Goal: Navigation & Orientation: Find specific page/section

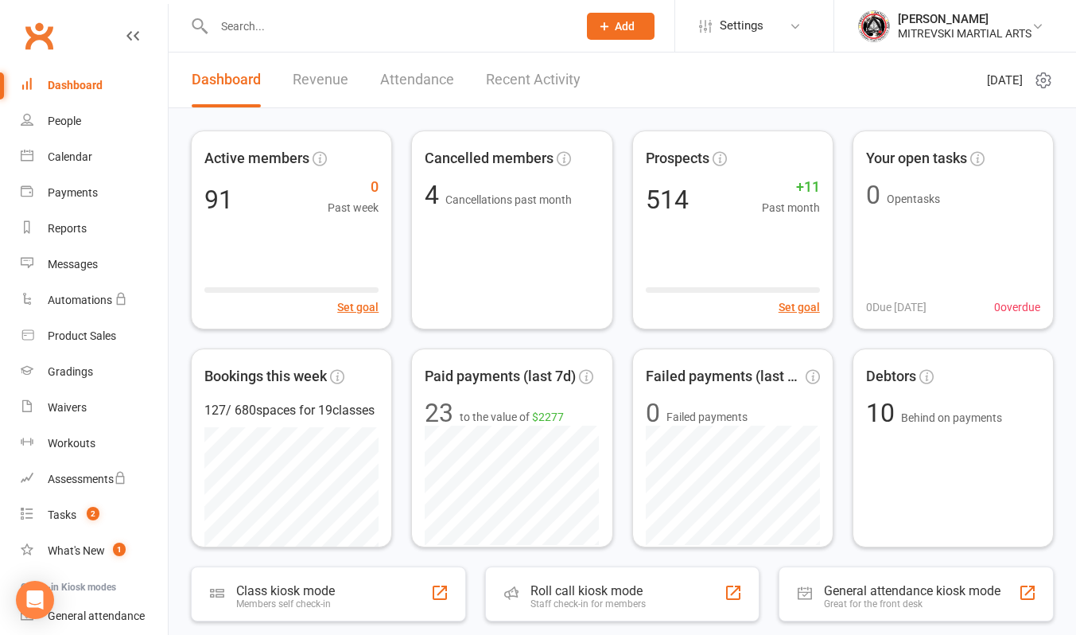
click at [543, 87] on link "Recent Activity" at bounding box center [533, 79] width 95 height 55
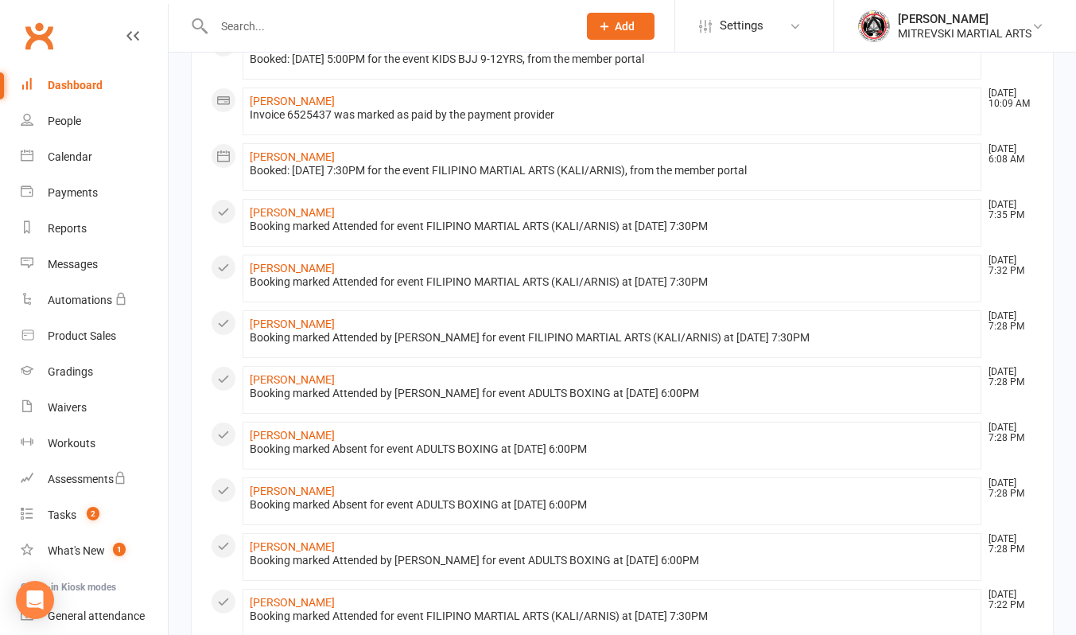
scroll to position [756, 0]
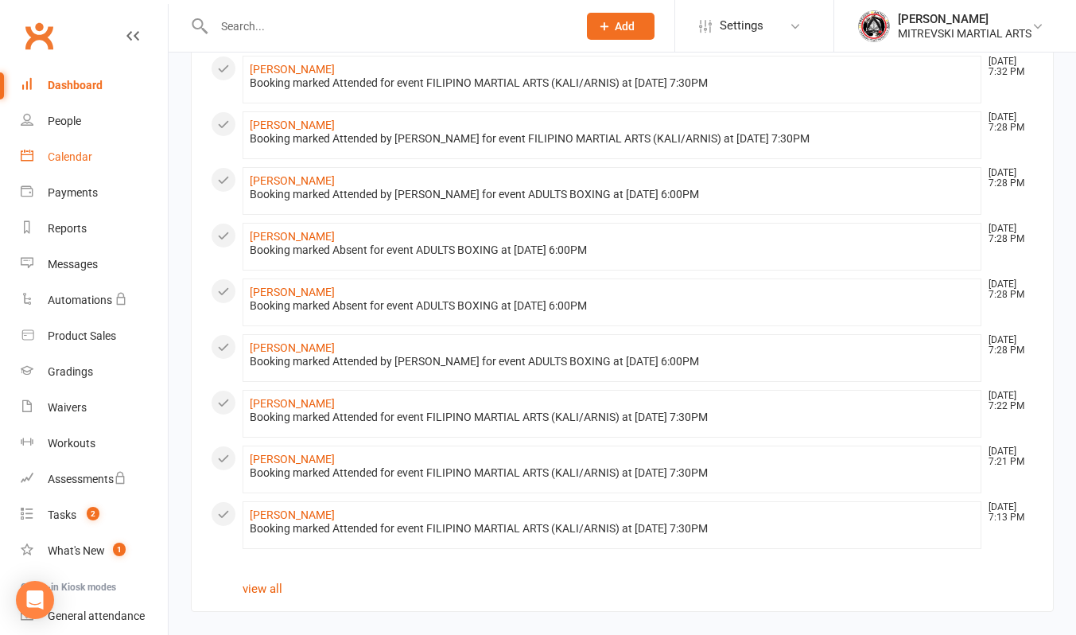
click at [78, 149] on link "Calendar" at bounding box center [94, 157] width 147 height 36
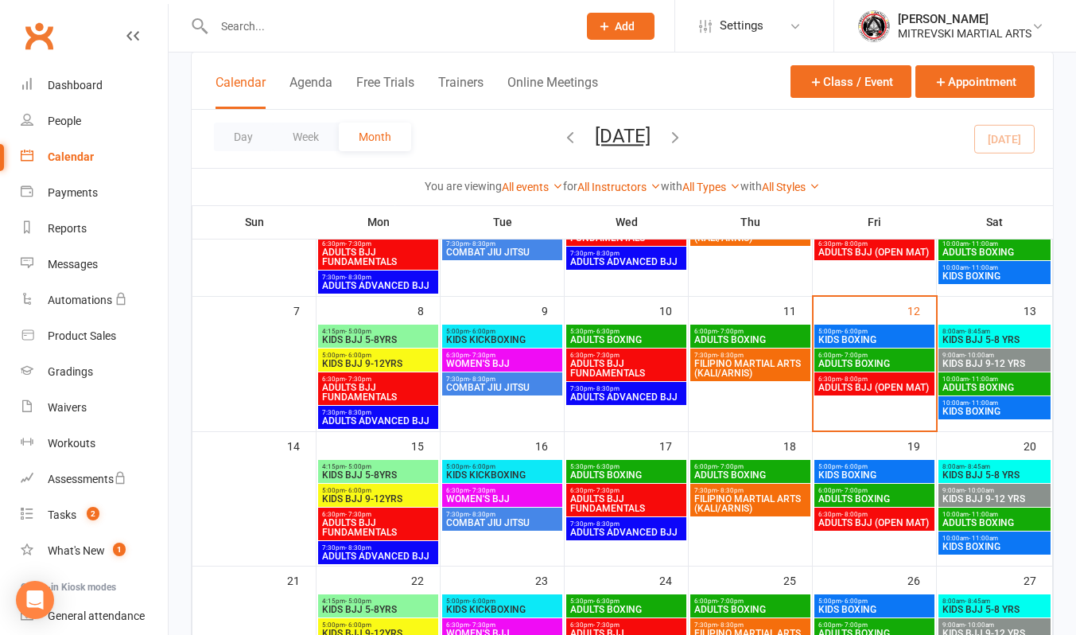
scroll to position [159, 0]
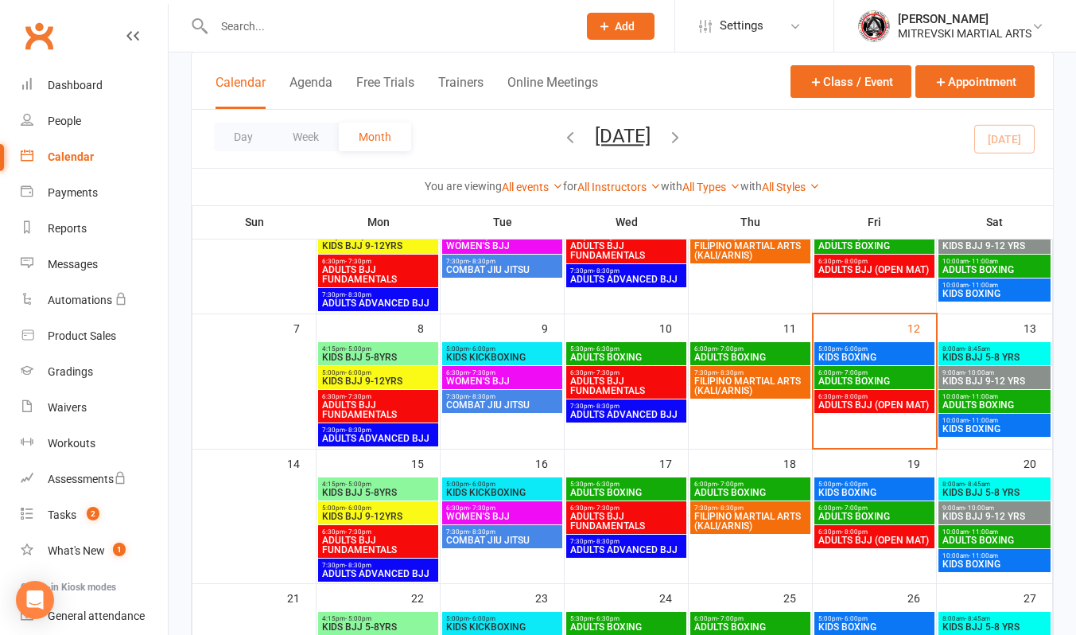
click at [837, 352] on span "KIDS BOXING" at bounding box center [875, 357] width 114 height 10
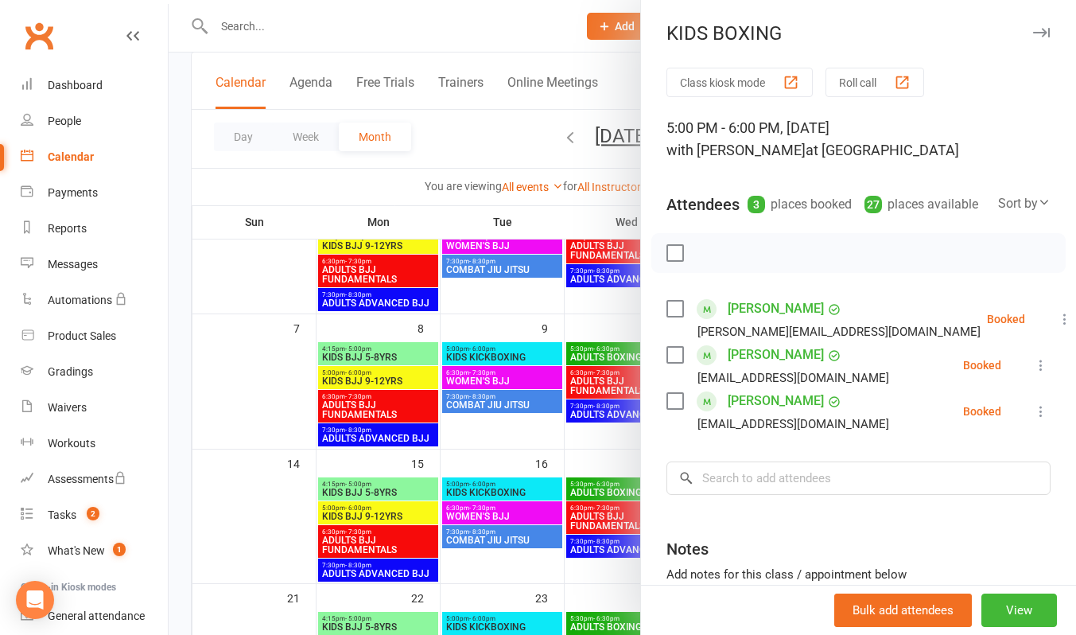
click at [555, 27] on div at bounding box center [622, 317] width 907 height 635
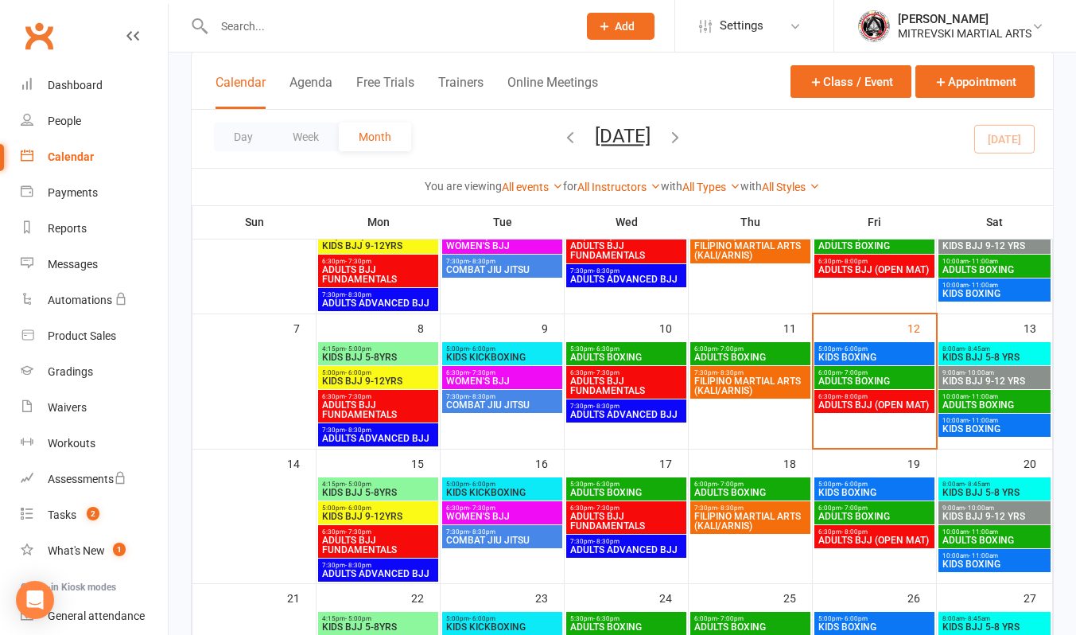
click at [849, 376] on span "ADULTS BOXING" at bounding box center [875, 381] width 114 height 10
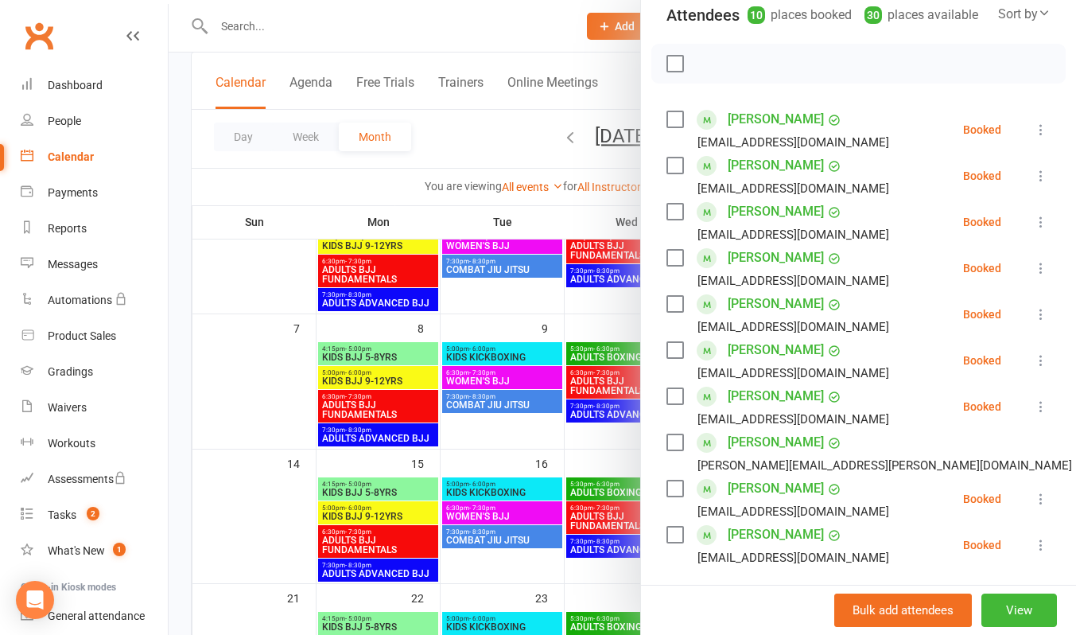
scroll to position [239, 0]
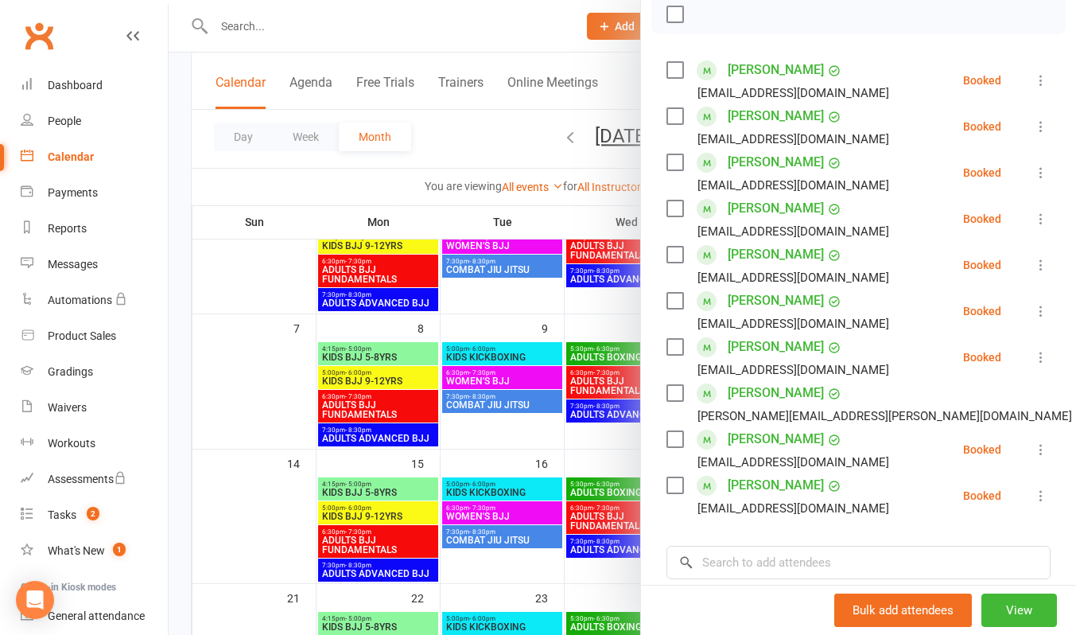
click at [562, 31] on div at bounding box center [622, 317] width 907 height 635
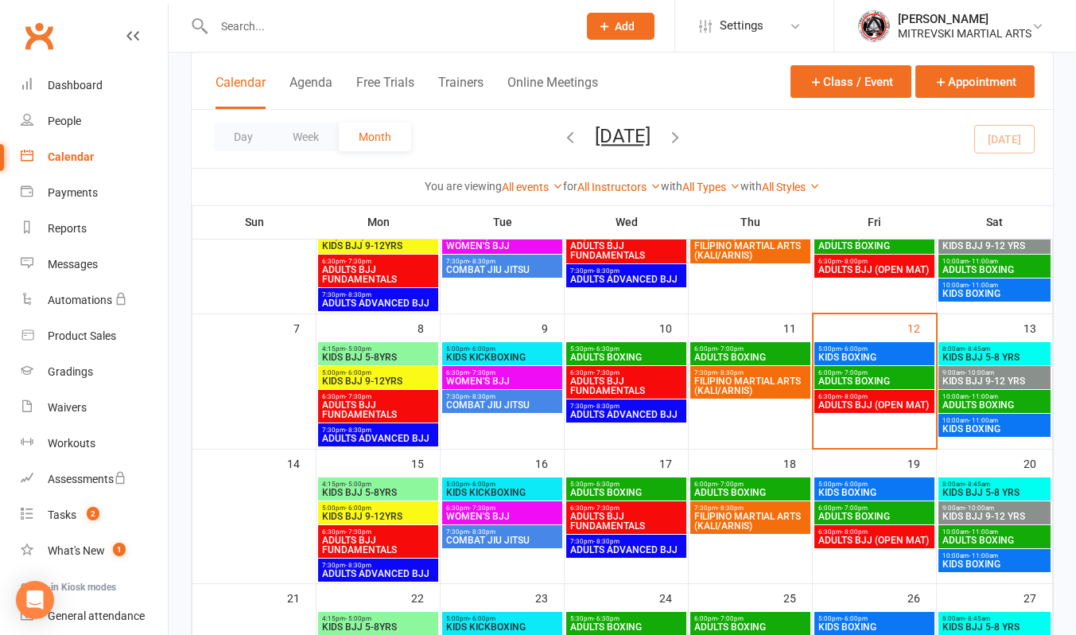
click at [850, 400] on span "ADULTS BJJ (OPEN MAT)" at bounding box center [875, 405] width 114 height 10
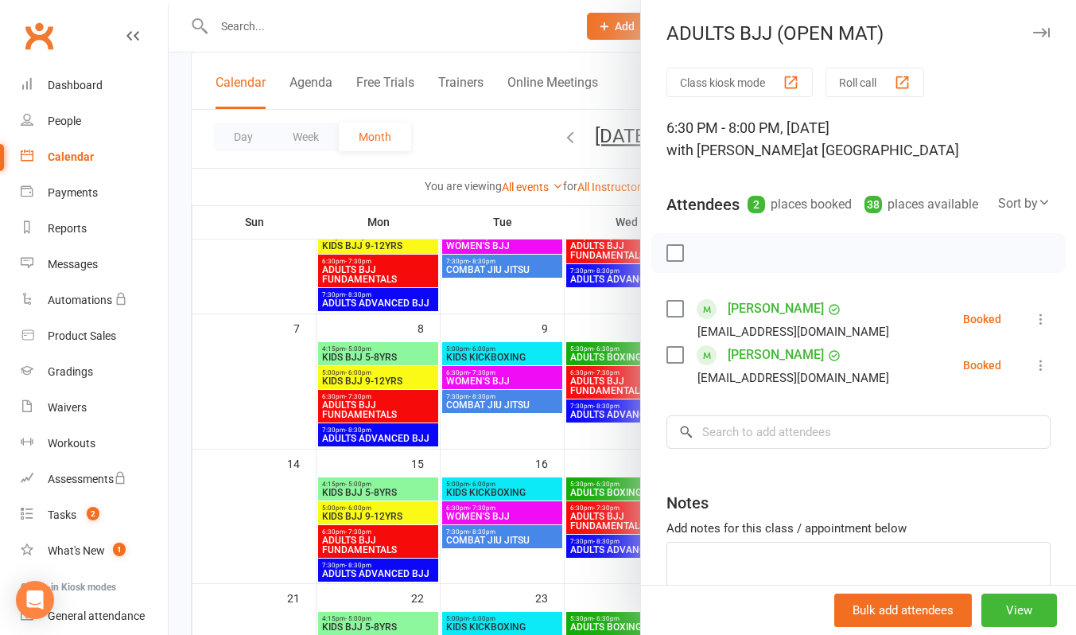
click at [516, 19] on div at bounding box center [622, 317] width 907 height 635
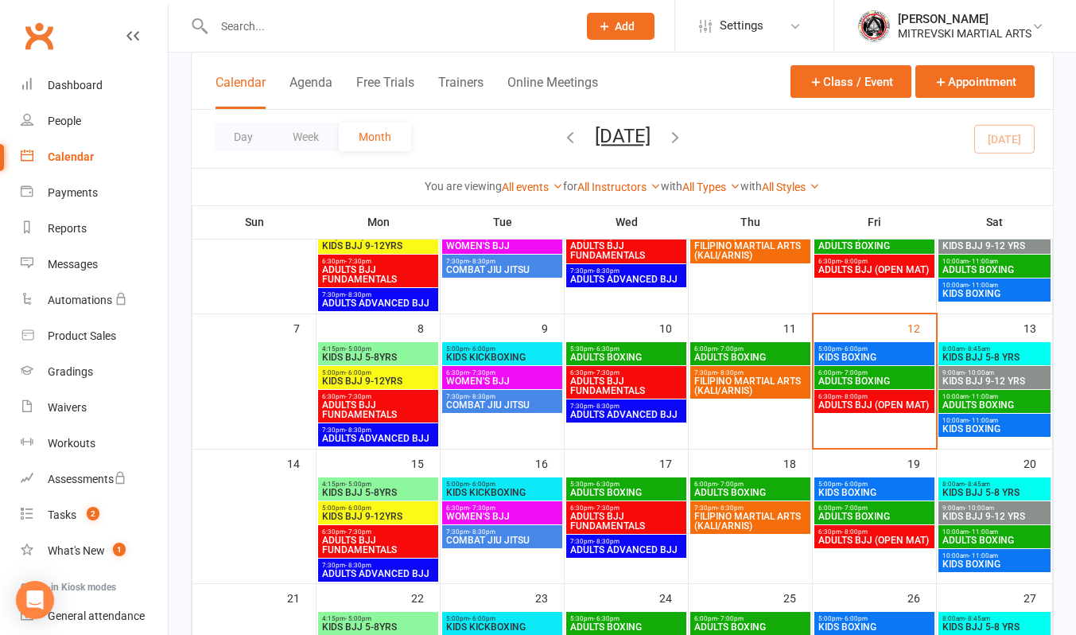
click at [985, 407] on span "ADULTS BOXING" at bounding box center [995, 405] width 106 height 10
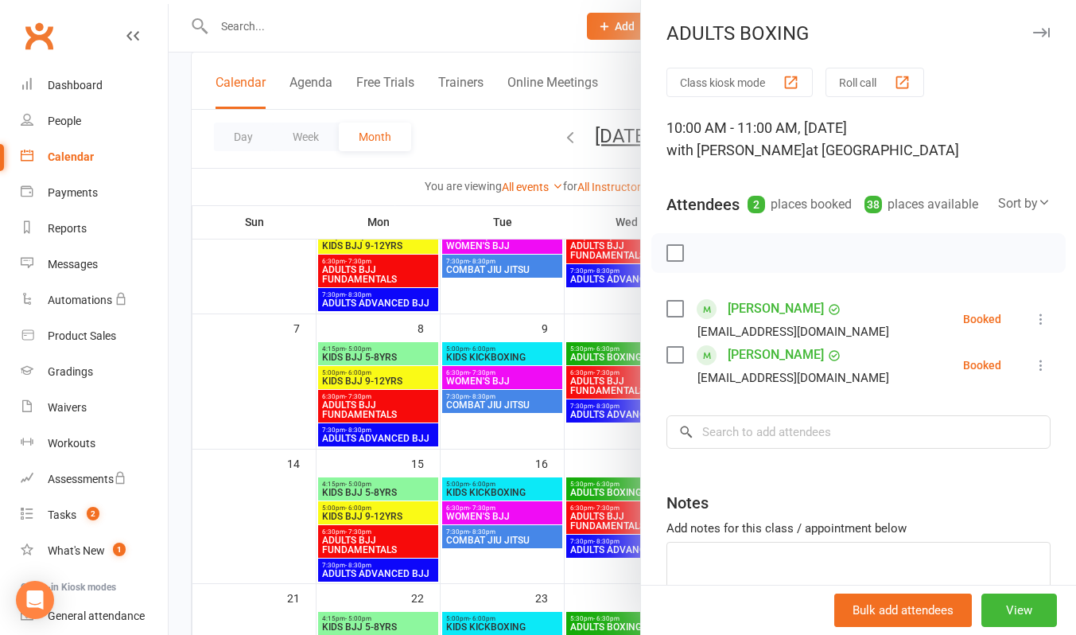
click at [502, 25] on div at bounding box center [622, 317] width 907 height 635
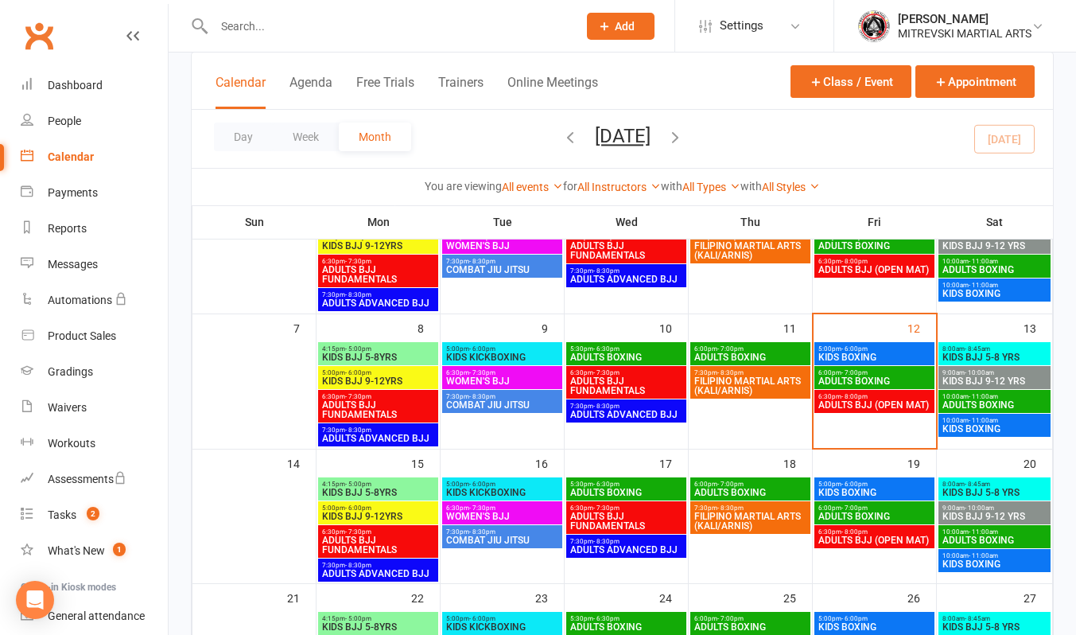
click at [974, 372] on span "- 10:00am" at bounding box center [979, 372] width 29 height 7
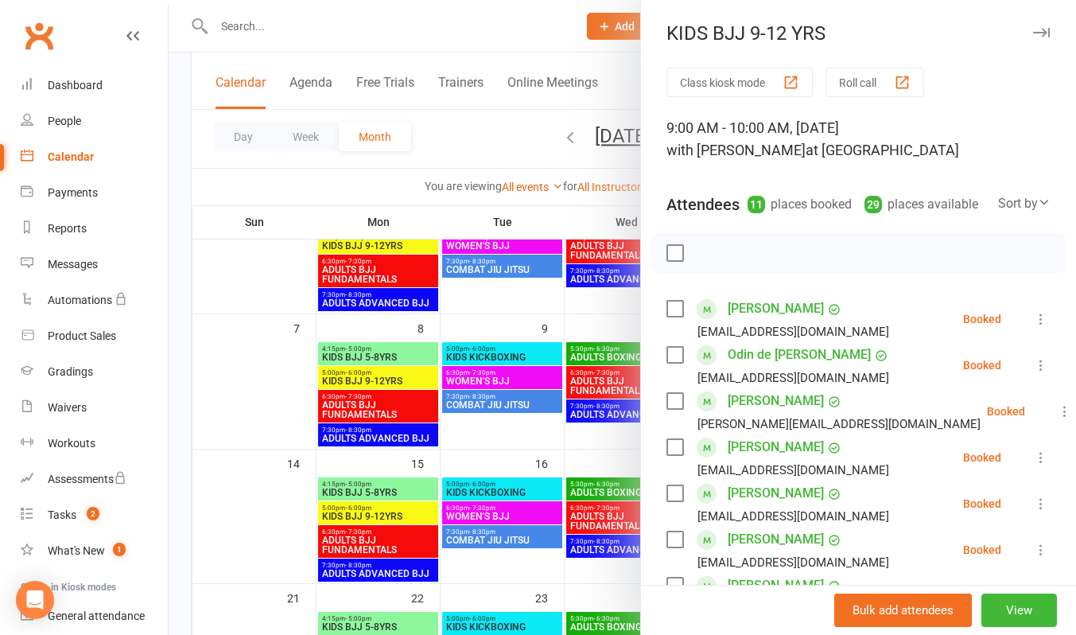
click at [543, 37] on div at bounding box center [622, 317] width 907 height 635
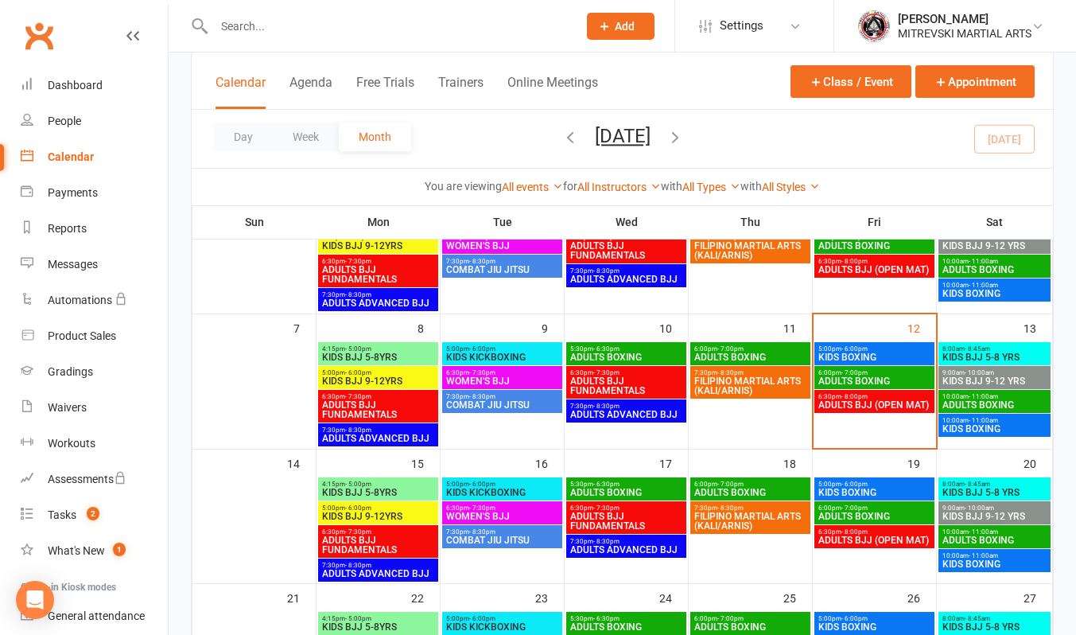
click at [881, 353] on span "KIDS BOXING" at bounding box center [875, 357] width 114 height 10
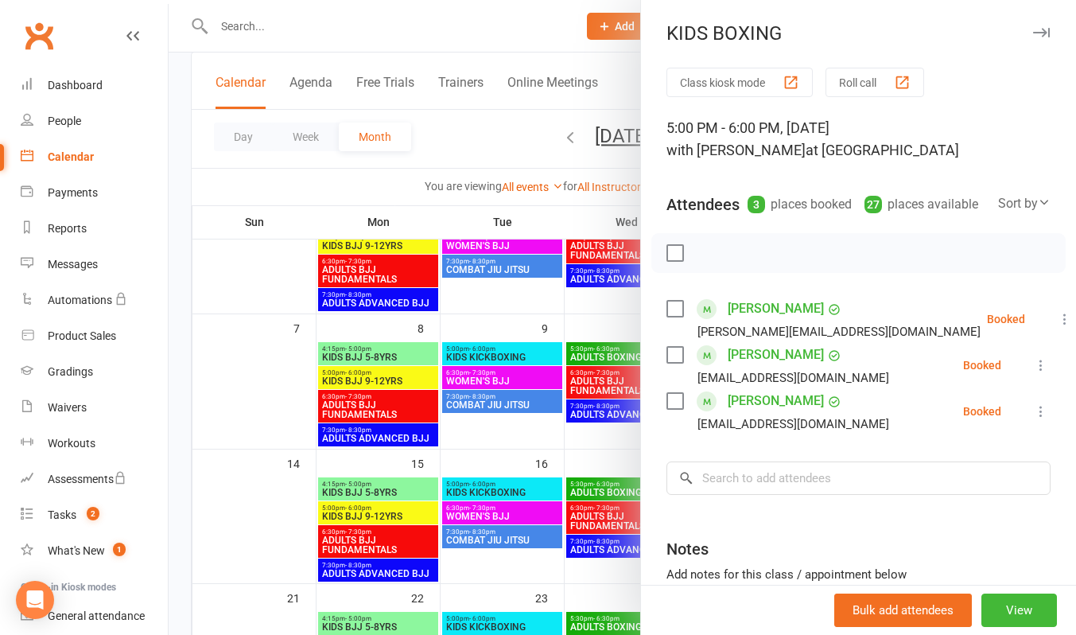
click at [464, 35] on div at bounding box center [622, 317] width 907 height 635
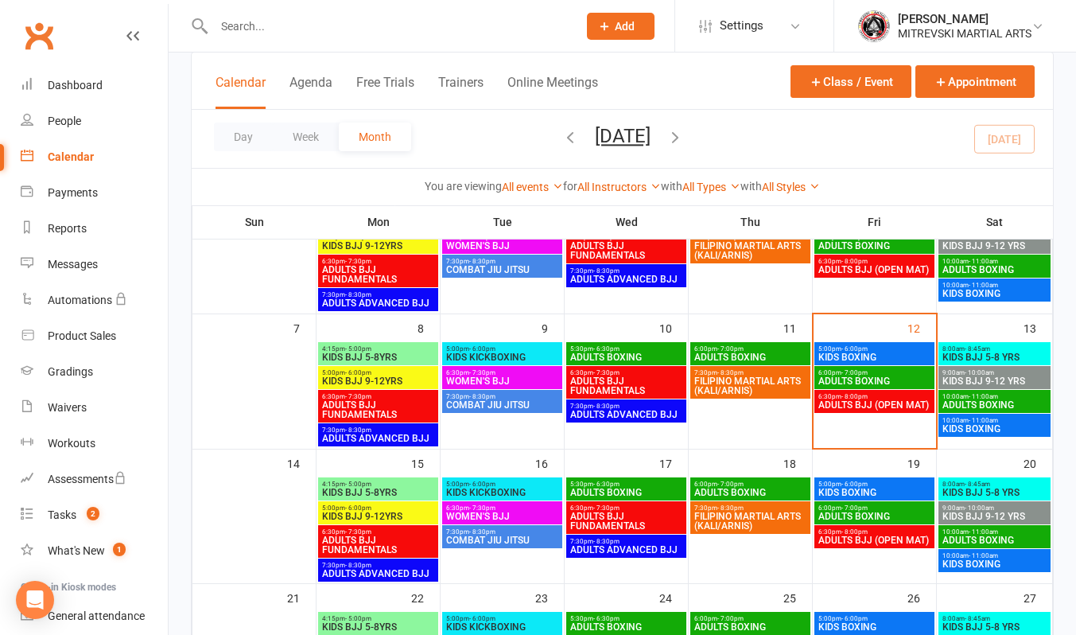
click at [860, 383] on span "ADULTS BOXING" at bounding box center [875, 381] width 114 height 10
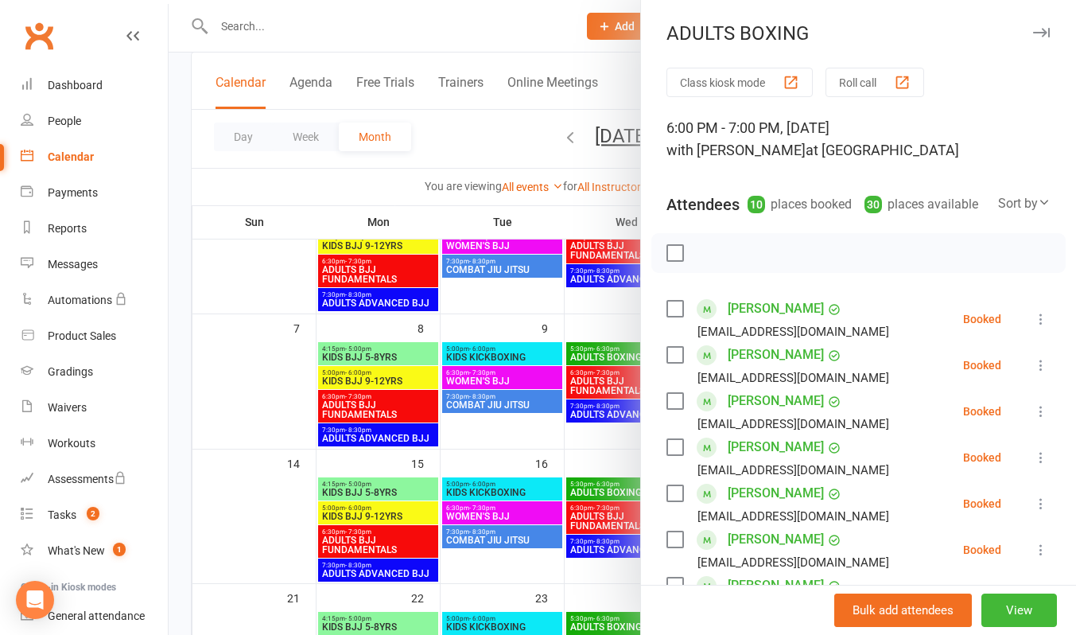
click at [546, 31] on div at bounding box center [622, 317] width 907 height 635
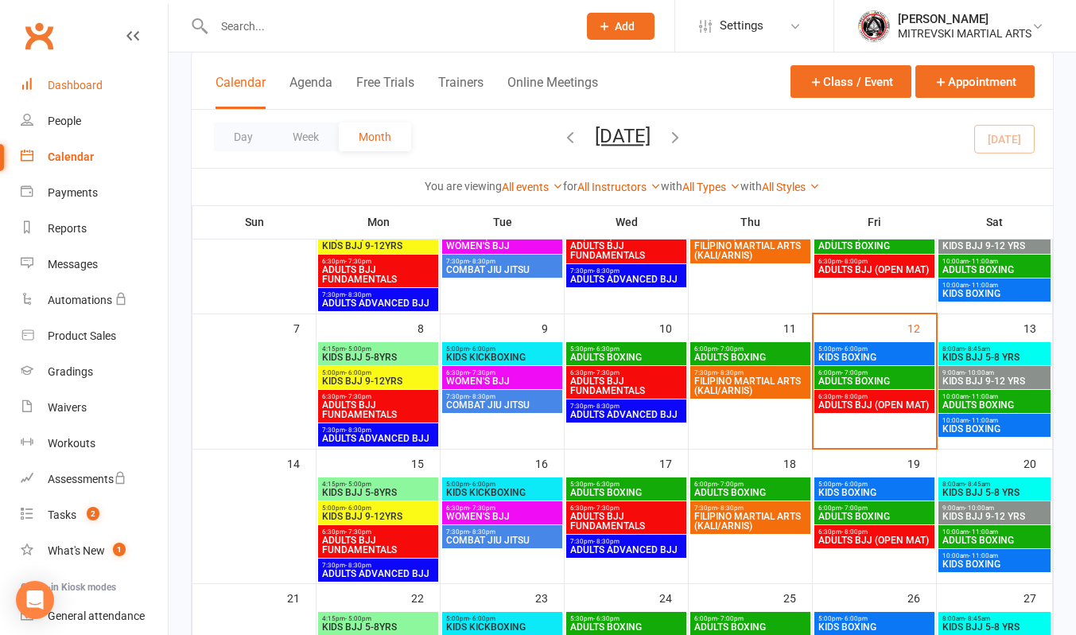
click at [88, 87] on div "Dashboard" at bounding box center [75, 85] width 55 height 13
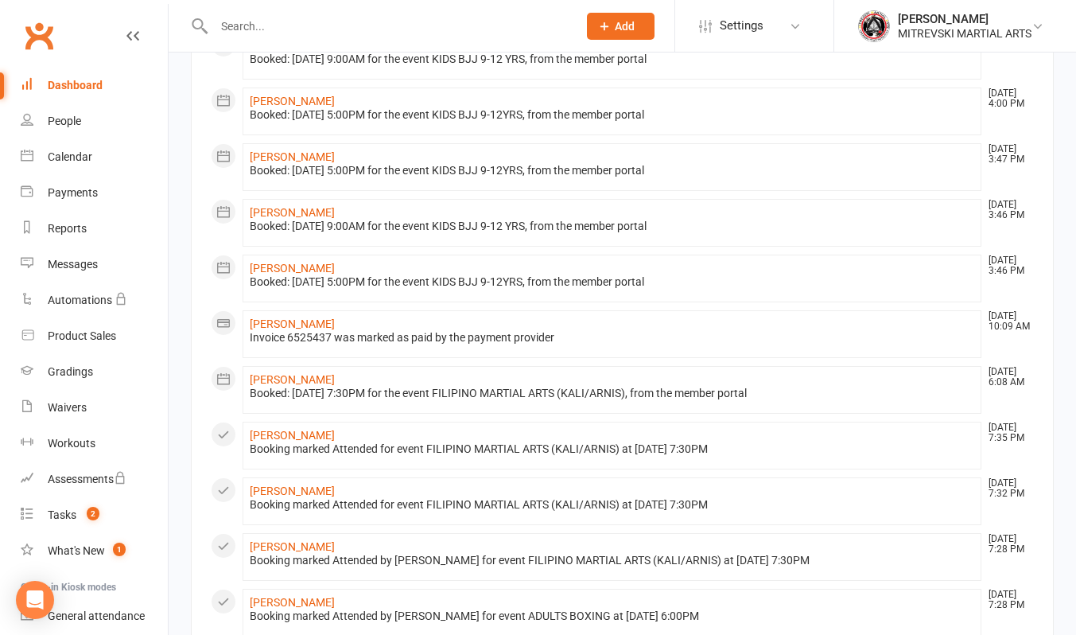
scroll to position [756, 0]
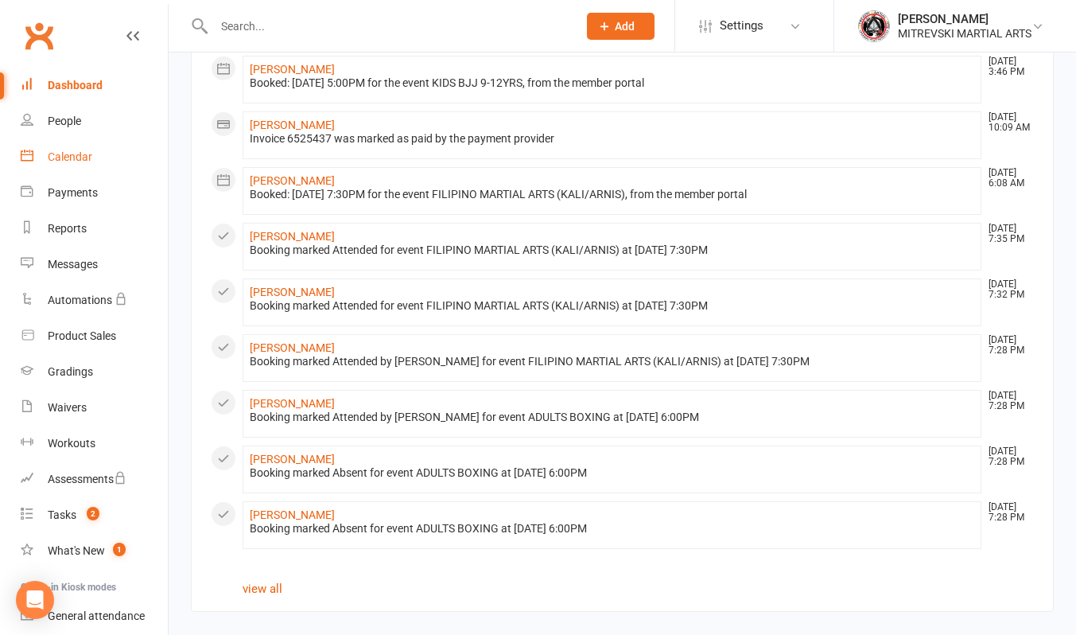
click at [91, 160] on div "Calendar" at bounding box center [70, 156] width 45 height 13
